Goal: Task Accomplishment & Management: Complete application form

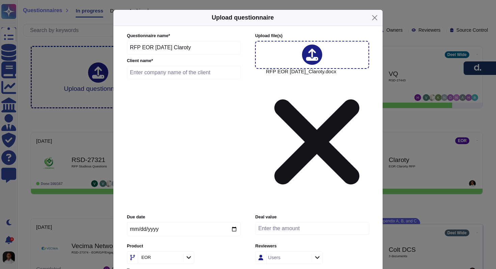
click at [241, 169] on div "Upload questionnaire Questionnaire name * RFP EOR [DATE] Claroty Client name * …" at bounding box center [248, 174] width 270 height 331
click at [182, 79] on input "text" at bounding box center [184, 72] width 114 height 13
type input "Claroty"
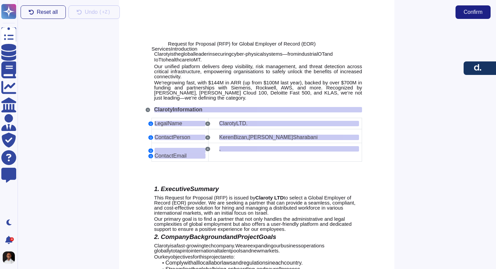
scroll to position [8, 0]
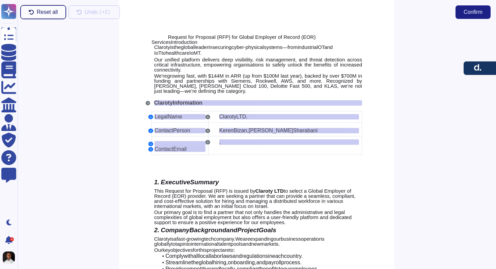
click at [42, 15] on span "Reset all" at bounding box center [47, 11] width 21 height 5
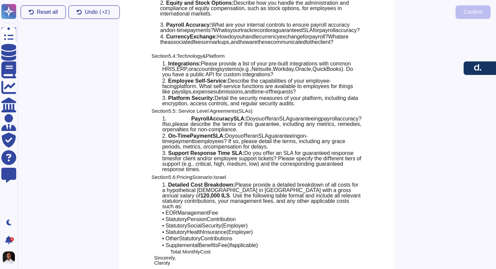
scroll to position [770, 0]
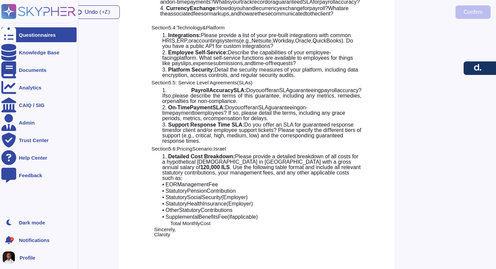
click at [42, 36] on div "Questionnaires" at bounding box center [37, 34] width 37 height 5
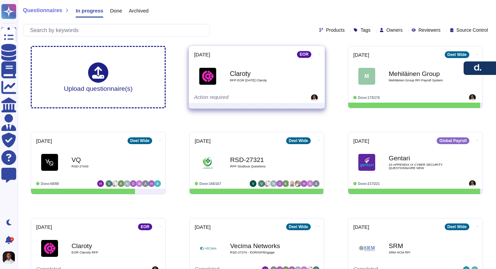
click at [319, 55] on icon at bounding box center [319, 54] width 1 height 2
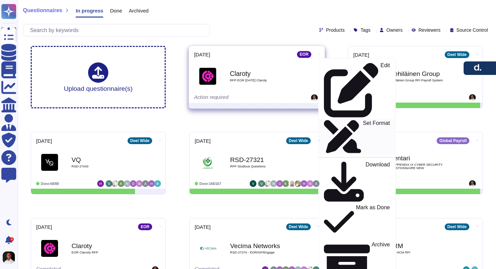
scroll to position [1, 0]
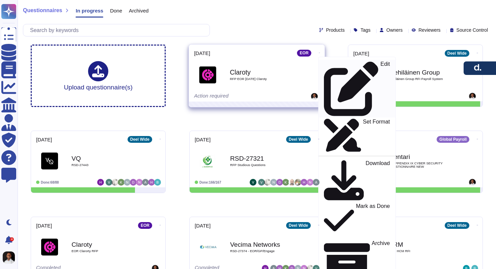
click at [380, 62] on p "Edit" at bounding box center [384, 88] width 9 height 55
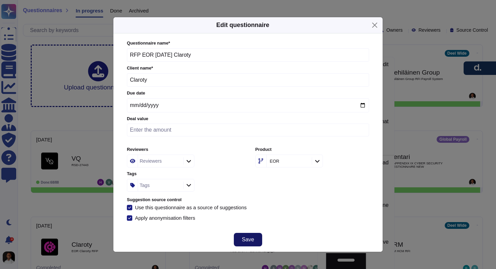
click at [252, 238] on span "Save" at bounding box center [248, 239] width 12 height 5
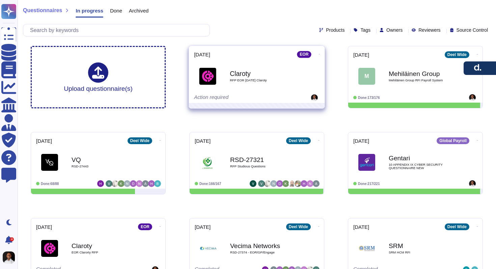
click at [319, 53] on icon at bounding box center [319, 54] width 1 height 2
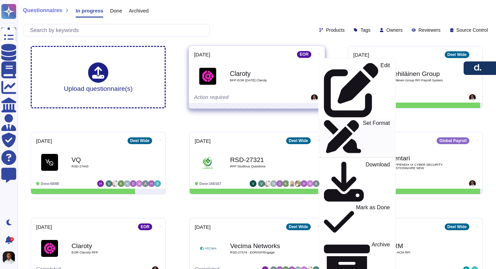
click at [363, 120] on p "Set Format" at bounding box center [376, 136] width 27 height 33
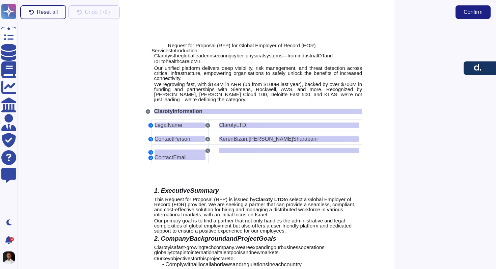
click at [39, 10] on span "Reset all" at bounding box center [47, 11] width 21 height 5
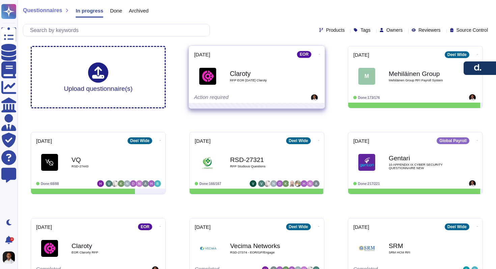
click at [319, 54] on icon at bounding box center [319, 54] width 1 height 0
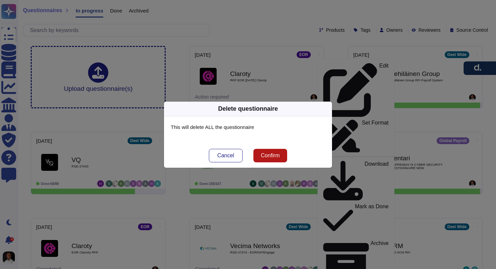
click at [275, 157] on span "Confirm" at bounding box center [270, 155] width 19 height 5
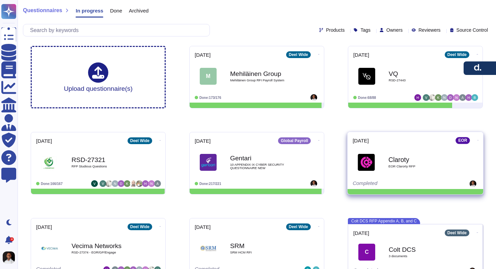
click at [443, 161] on b "Claroty" at bounding box center [422, 159] width 68 height 6
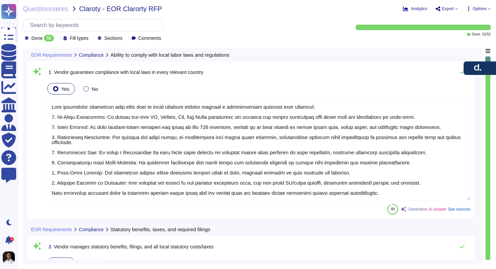
type textarea "[PERSON_NAME] guarantees compliance with local laws in every relevant country t…"
type textarea "[PERSON_NAME] manages statutory benefits, including healthcare and pensions, an…"
type textarea "[PERSON_NAME] is certified for GDPR compliance and adheres to data privacy and …"
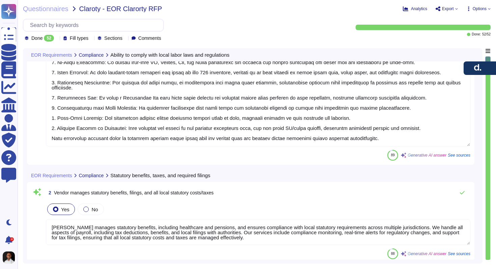
type textarea "[PERSON_NAME] provides clear and accessible audit logs that track who performed…"
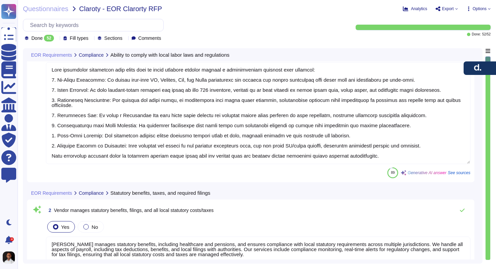
scroll to position [48, 0]
type textarea "[PERSON_NAME] provides clear and accessible audit logs that track who performed…"
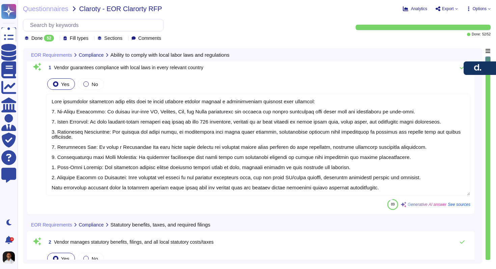
scroll to position [0, 0]
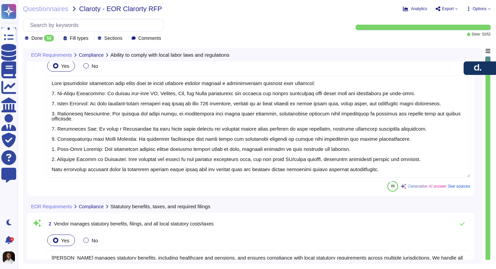
type textarea "[PERSON_NAME] provides clear and accessible audit logs that track who performed…"
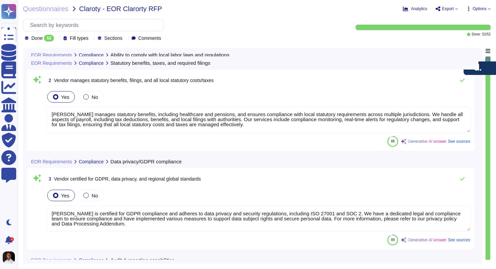
type textarea "[PERSON_NAME] manages employment-related functions, including the payment of sa…"
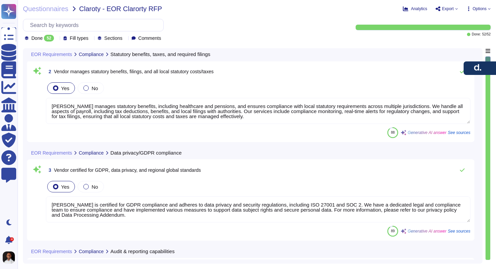
type textarea "[PERSON_NAME] guarantees compliance with local laws in every relevant country t…"
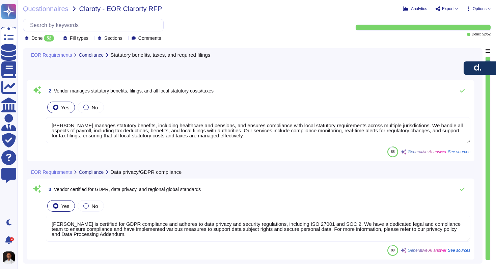
type textarea "[PERSON_NAME] manages employment-related functions, including the payment of sa…"
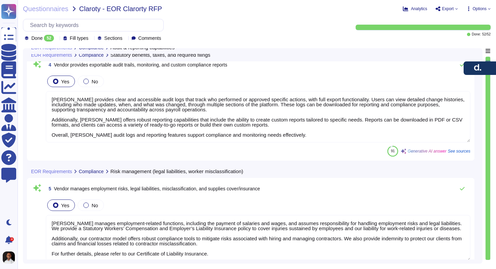
scroll to position [411, 0]
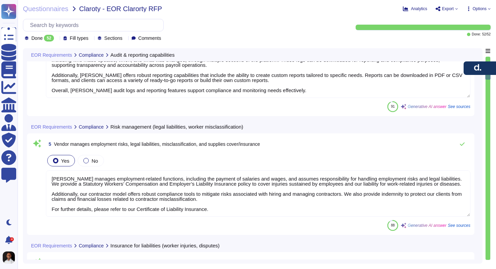
type textarea "[PERSON_NAME] offers various types of liability insurance, including Statutory …"
type textarea "Yes, under Spanish, Lithuanian, and Serbian legal provisions, an [DEMOGRAPHIC_D…"
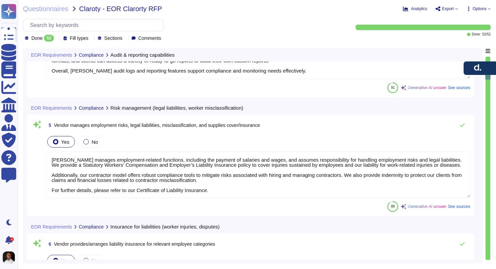
type textarea "Under Serbian Labor law, employees can work [DEMOGRAPHIC_DATA] or [DEMOGRAPHIC_…"
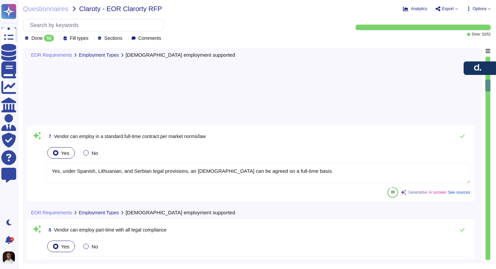
type textarea "[PERSON_NAME] Global Payroll supports both [DEMOGRAPHIC_DATA] and salaried empl…"
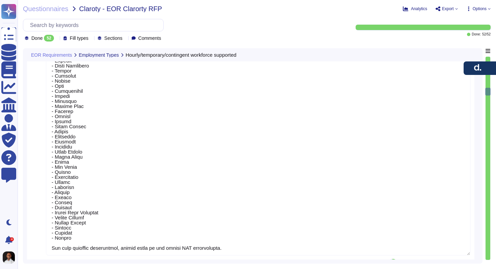
type textarea "[PERSON_NAME] provides comprehensive immigration support for visa applications …"
type textarea "[PERSON_NAME] provides ongoing employee support through a dedicated Helpdesk To…"
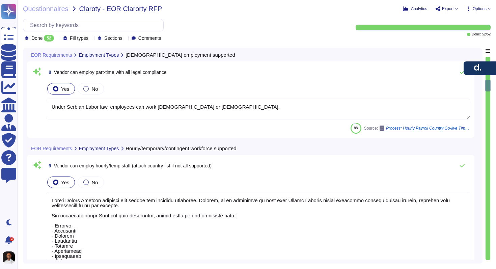
type textarea "Yes, under Spanish, Lithuanian, and Serbian legal provisions, an [DEMOGRAPHIC_D…"
type textarea "Under Serbian Labor law, employees can work [DEMOGRAPHIC_DATA] or [DEMOGRAPHIC_…"
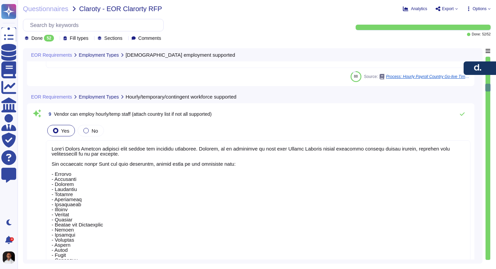
scroll to position [835, 0]
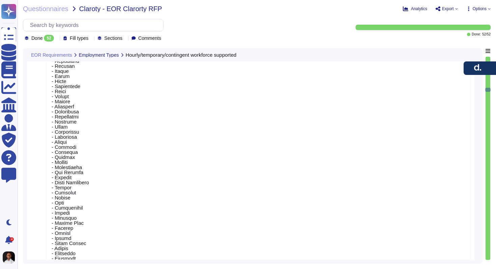
type textarea "[PERSON_NAME] provides comprehensive immigration support for visa applications …"
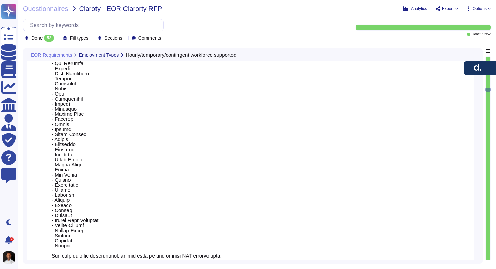
scroll to position [1, 0]
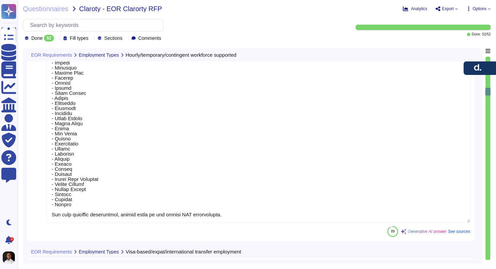
type textarea "[PERSON_NAME] provides ongoing employee support through a dedicated Helpdesk To…"
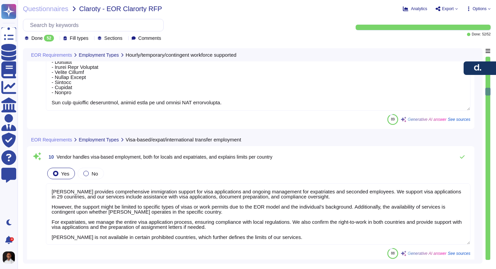
scroll to position [1416, 0]
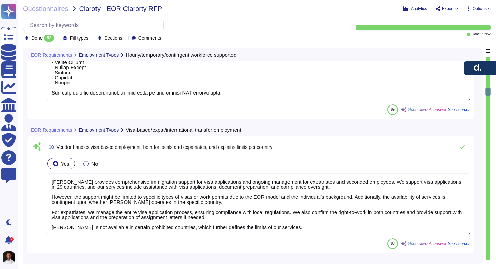
type textarea "[PERSON_NAME] provides a streamlined online onboarding process for new employee…"
drag, startPoint x: 52, startPoint y: 146, endPoint x: 227, endPoint y: 91, distance: 183.5
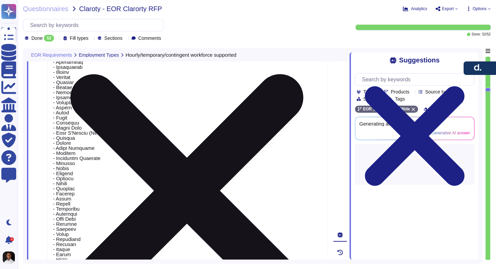
scroll to position [966, 0]
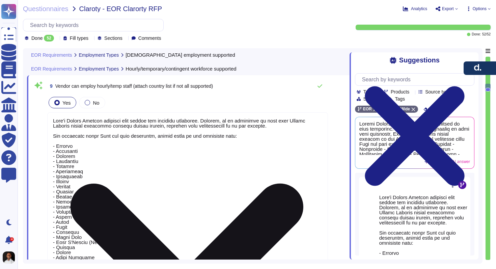
type textarea "Under Serbian Labor law, employees can work [DEMOGRAPHIC_DATA] or [DEMOGRAPHIC_…"
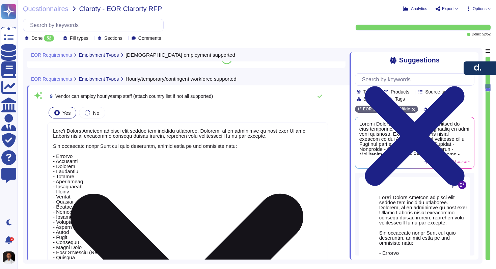
scroll to position [850, 0]
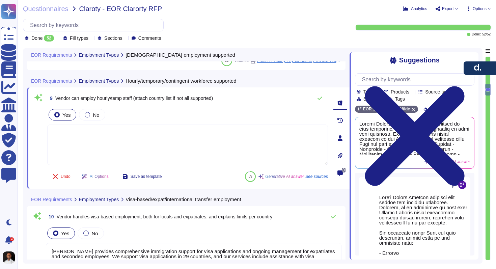
type textarea "[PERSON_NAME] provides comprehensive immigration support for visa applications …"
type textarea "[PERSON_NAME] provides ongoing employee support through a dedicated Helpdesk To…"
paste textarea "[PERSON_NAME] is built for a borderless world. We operate in over 150 countries…"
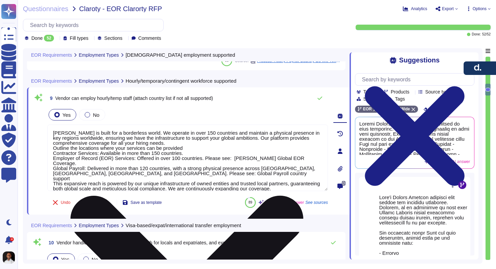
click at [168, 144] on textarea "[PERSON_NAME] is built for a borderless world. We operate in over 150 countries…" at bounding box center [187, 157] width 281 height 66
drag, startPoint x: 193, startPoint y: 147, endPoint x: 53, endPoint y: 149, distance: 139.9
click at [53, 149] on textarea "[PERSON_NAME] is built for a borderless world. We operate in over 150 countries…" at bounding box center [187, 157] width 281 height 66
click at [177, 143] on textarea "[PERSON_NAME] is built for a borderless world. We operate in over 150 countries…" at bounding box center [187, 157] width 281 height 66
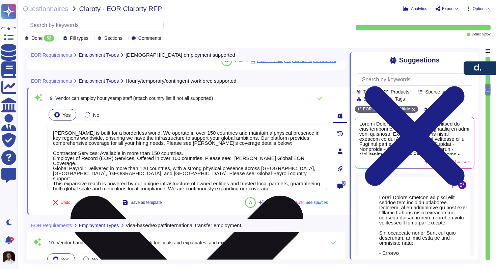
drag, startPoint x: 51, startPoint y: 154, endPoint x: 251, endPoint y: 169, distance: 200.2
click at [251, 169] on textarea "[PERSON_NAME] is built for a borderless world. We operate in over 150 countries…" at bounding box center [187, 157] width 281 height 66
click at [51, 151] on textarea "[PERSON_NAME] is built for a borderless world. We operate in over 150 countries…" at bounding box center [187, 157] width 281 height 66
click at [52, 159] on textarea "[PERSON_NAME] is built for a borderless world. We operate in over 150 countries…" at bounding box center [187, 157] width 281 height 66
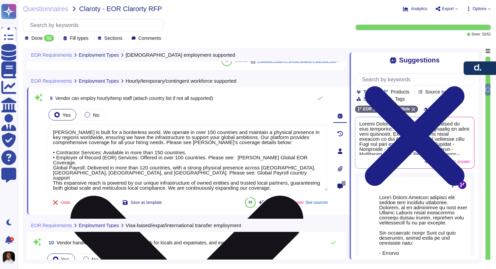
click at [54, 162] on textarea "[PERSON_NAME] is built for a borderless world. We operate in over 150 countries…" at bounding box center [187, 157] width 281 height 66
click at [234, 168] on textarea "[PERSON_NAME] is built for a borderless world. We operate in over 150 countries…" at bounding box center [187, 157] width 281 height 66
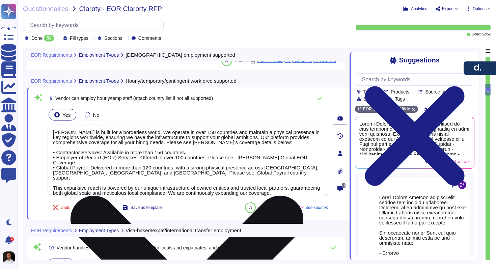
drag, startPoint x: 241, startPoint y: 156, endPoint x: 301, endPoint y: 155, distance: 60.4
click at [301, 155] on textarea "[PERSON_NAME] is built for a borderless world. We operate in over 150 countries…" at bounding box center [187, 159] width 281 height 71
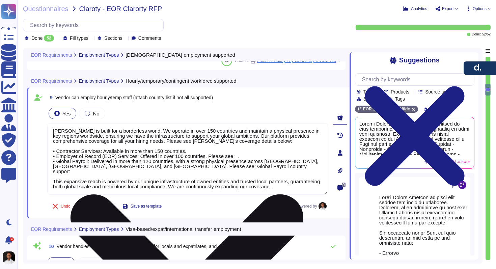
click at [246, 157] on textarea "[PERSON_NAME] is built for a borderless world. We operate in over 150 countries…" at bounding box center [187, 158] width 281 height 71
paste textarea "[URL][DOMAIN_NAME]"
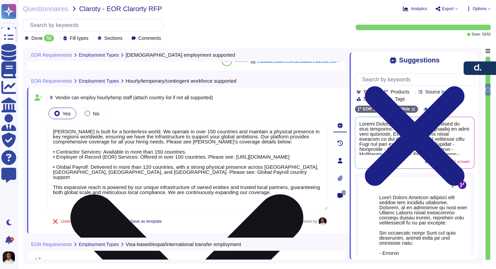
scroll to position [0, 0]
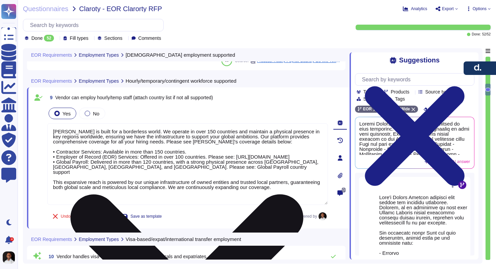
click at [258, 177] on textarea "[PERSON_NAME] is built for a borderless world. We operate in over 150 countries…" at bounding box center [187, 164] width 281 height 82
drag, startPoint x: 165, startPoint y: 177, endPoint x: 248, endPoint y: 180, distance: 84.0
click at [248, 180] on textarea "[PERSON_NAME] is built for a borderless world. We operate in over 150 countries…" at bounding box center [187, 164] width 281 height 82
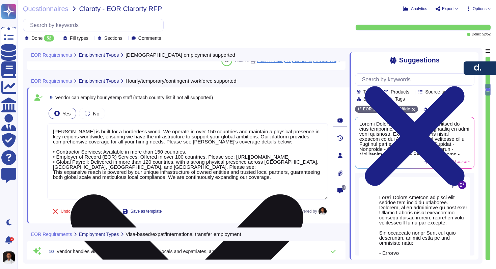
paste textarea "[URL][DOMAIN_NAME]"
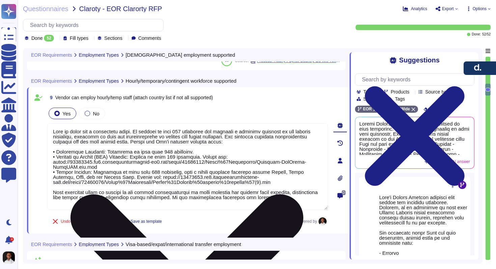
click at [193, 151] on textarea at bounding box center [187, 166] width 281 height 87
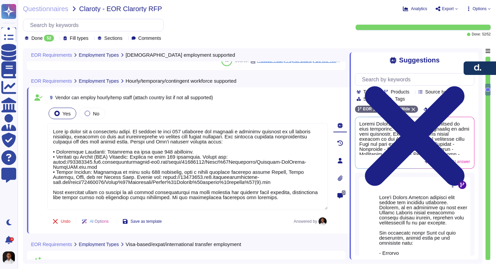
type textarea "Lore ip dolor sit a consectetu adipi. El seddoei te inci 207 utlaboree dol magn…"
